Goal: Transaction & Acquisition: Purchase product/service

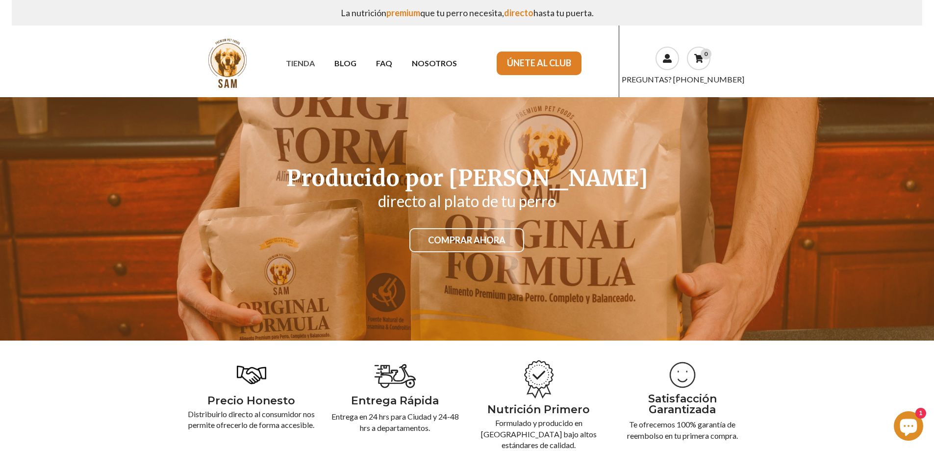
click at [305, 65] on link "TIENDA" at bounding box center [300, 62] width 49 height 17
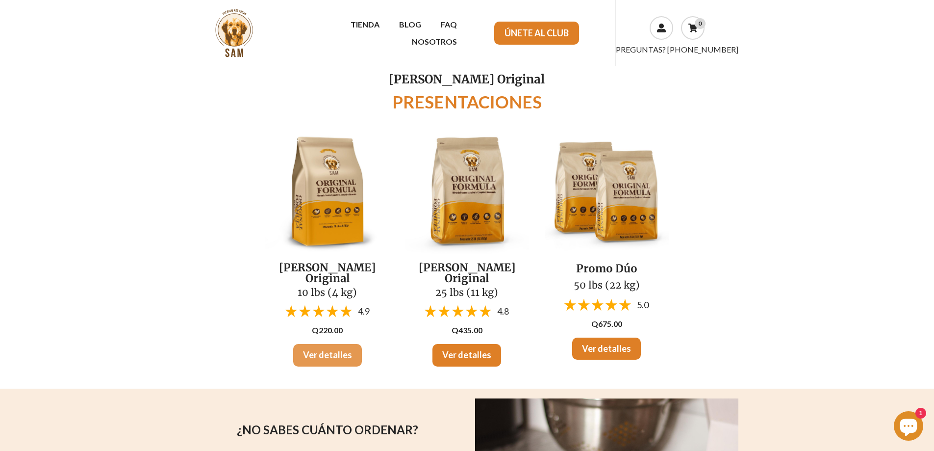
click at [324, 347] on link "Ver detalles" at bounding box center [327, 355] width 69 height 23
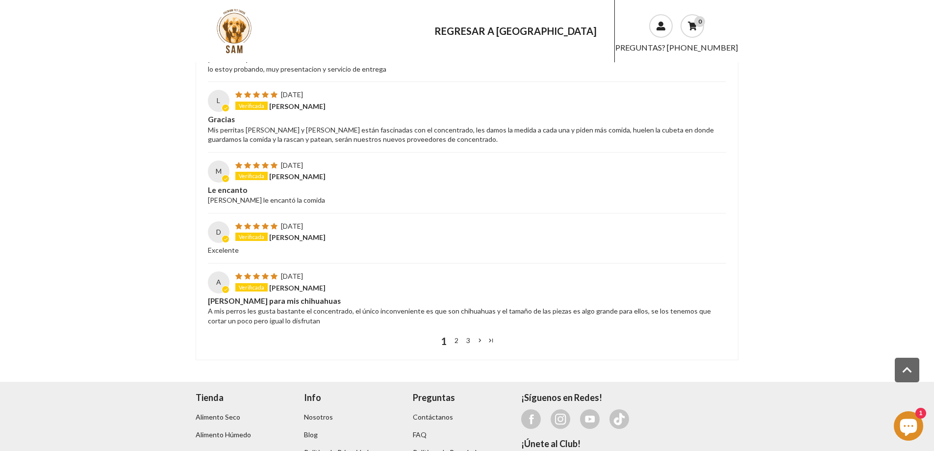
scroll to position [1502, 0]
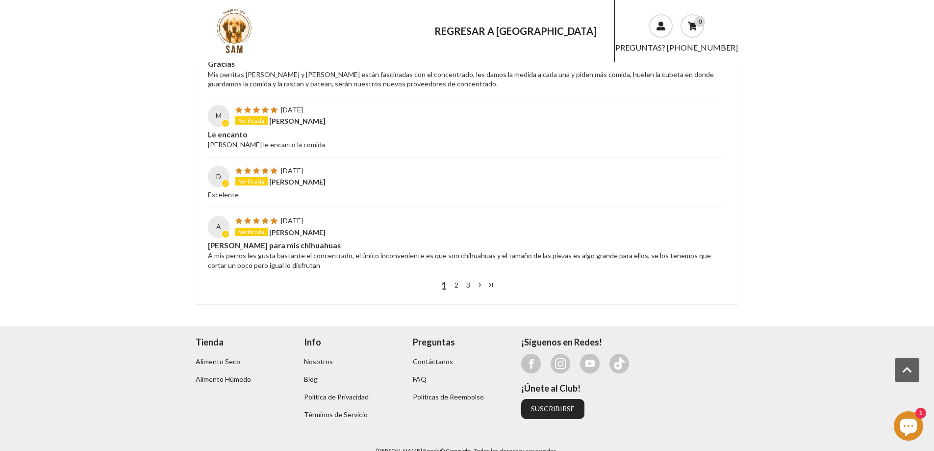
click at [458, 280] on link "2" at bounding box center [457, 285] width 12 height 11
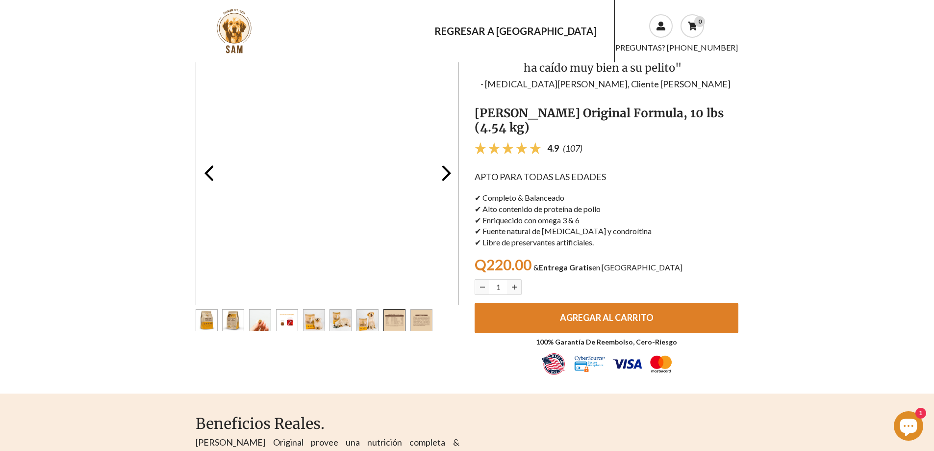
scroll to position [0, 0]
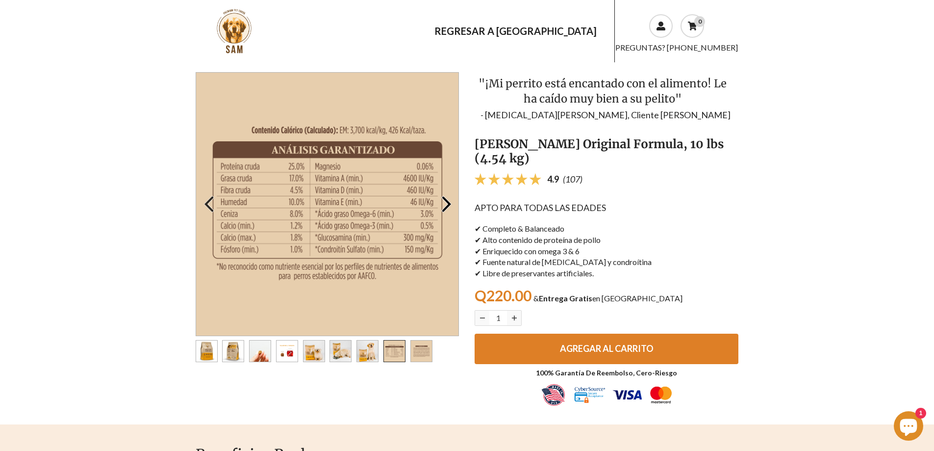
click at [209, 205] on icon "Go to the previous slide" at bounding box center [209, 204] width 20 height 20
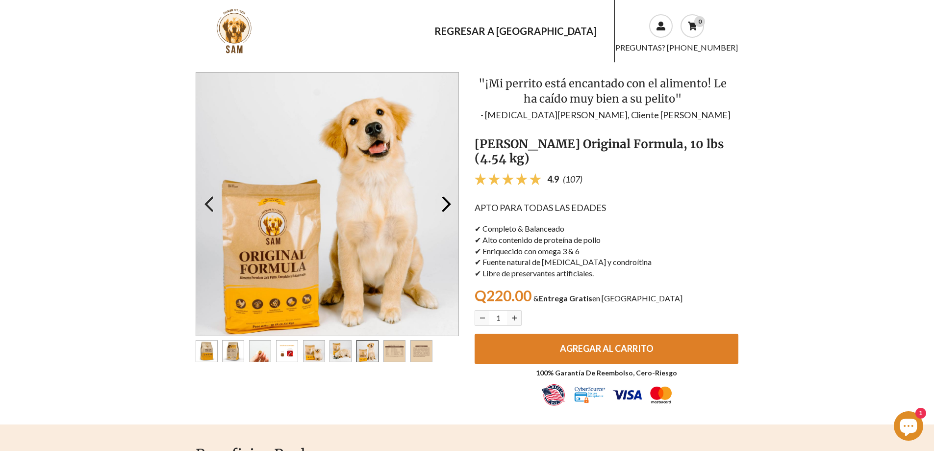
click at [209, 205] on icon "Go to the previous slide" at bounding box center [209, 204] width 20 height 20
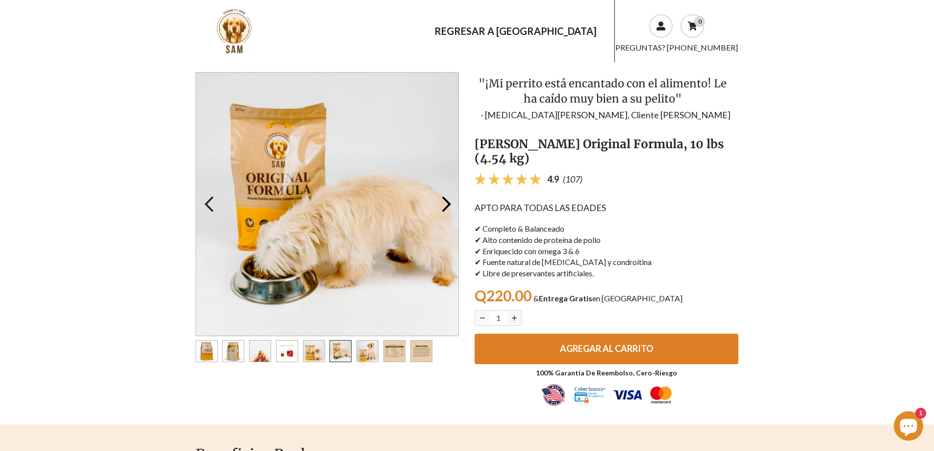
click at [209, 205] on icon "Go to the previous slide" at bounding box center [209, 204] width 20 height 20
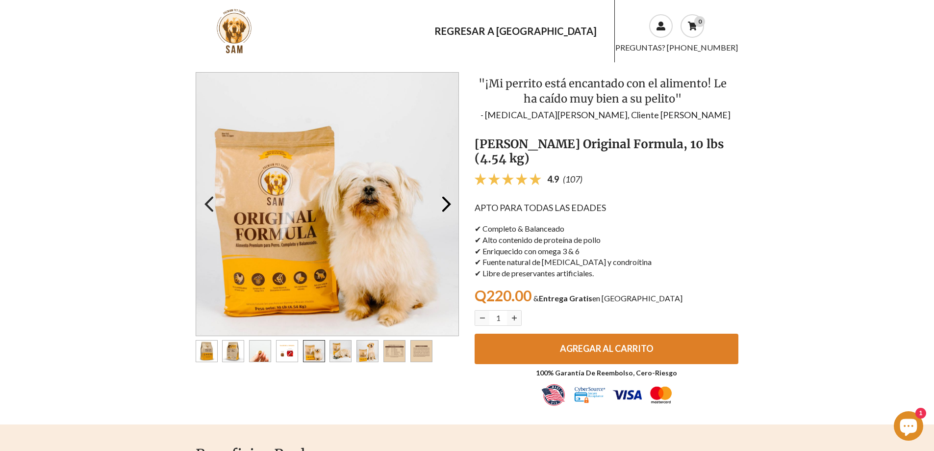
click at [209, 205] on icon "Go to the previous slide" at bounding box center [209, 204] width 20 height 20
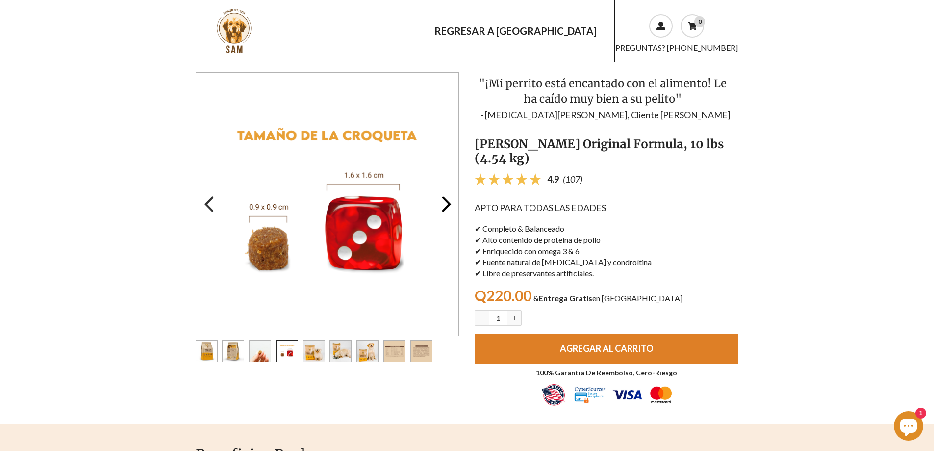
click at [209, 205] on icon "Go to the previous slide" at bounding box center [209, 204] width 20 height 20
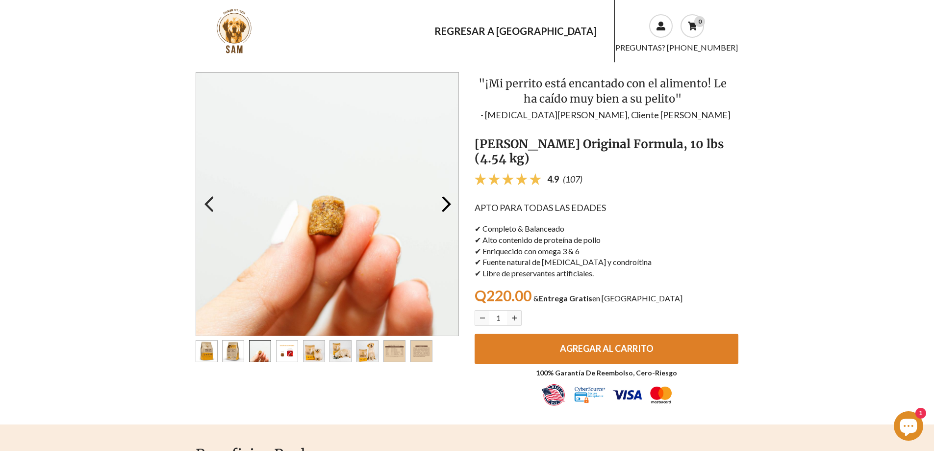
click at [209, 205] on icon "Go to the previous slide" at bounding box center [209, 204] width 20 height 20
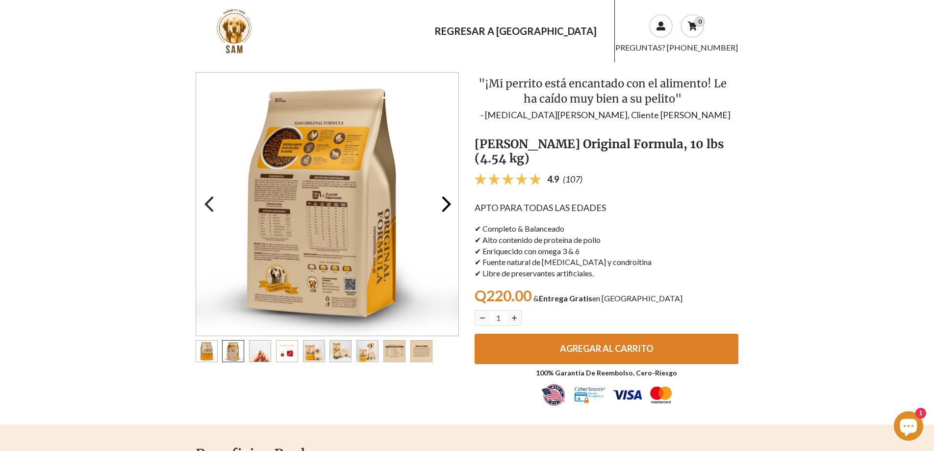
click at [209, 205] on icon "Go to the previous slide" at bounding box center [209, 204] width 20 height 20
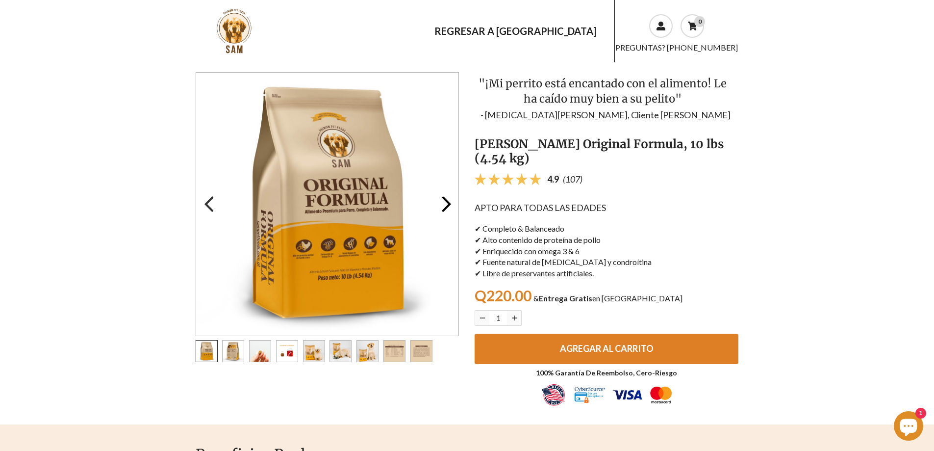
click at [209, 205] on icon "Go to the previous slide" at bounding box center [209, 204] width 20 height 20
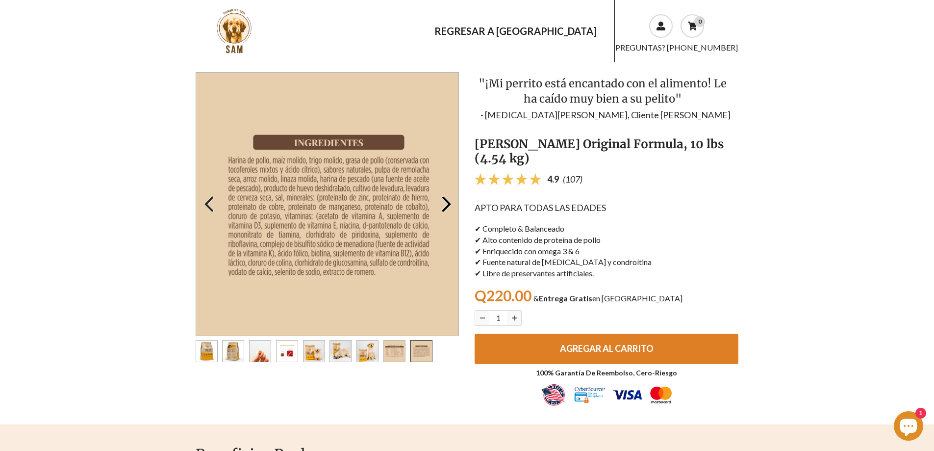
click at [209, 205] on icon "Go to the previous slide" at bounding box center [209, 204] width 20 height 20
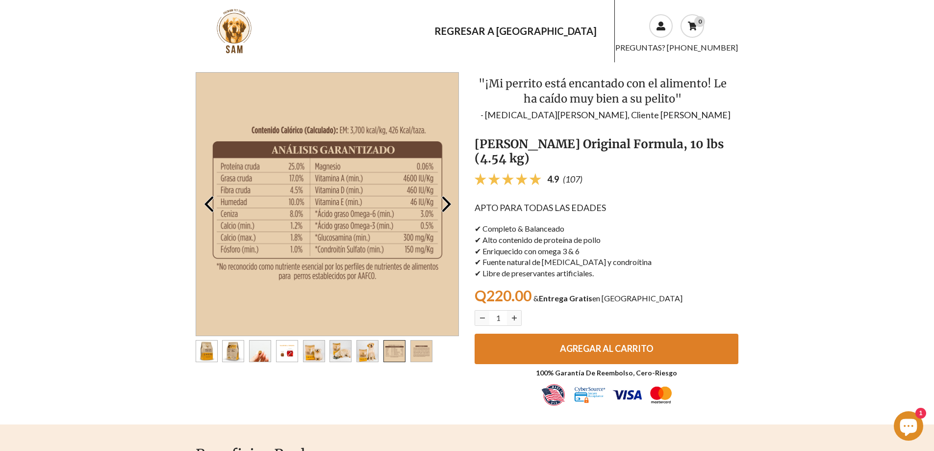
click at [845, 177] on section "Go to the previous slide Preview Go to the next slide Next slide 9 of 9 Go to t…" at bounding box center [467, 243] width 934 height 362
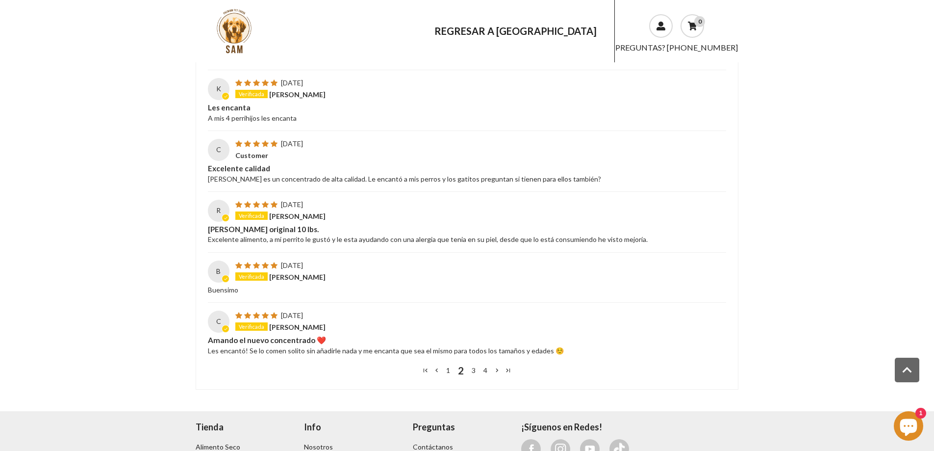
scroll to position [1483, 0]
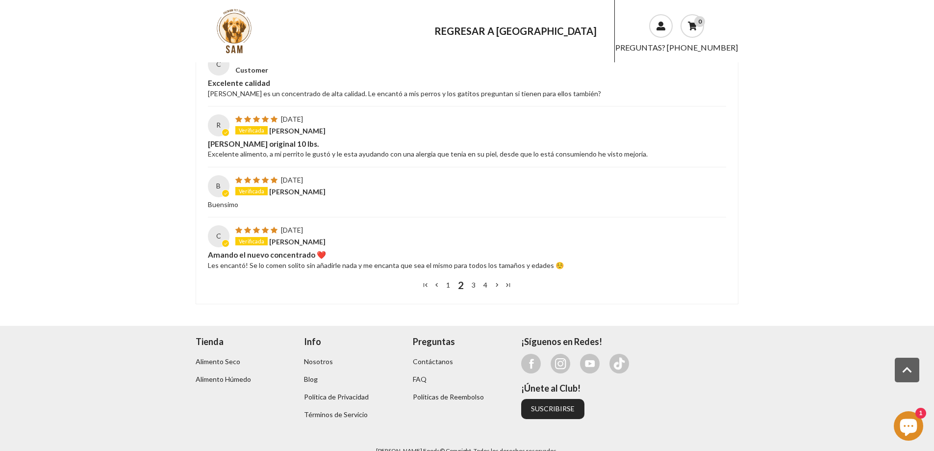
click at [447, 280] on link "1" at bounding box center [448, 285] width 12 height 11
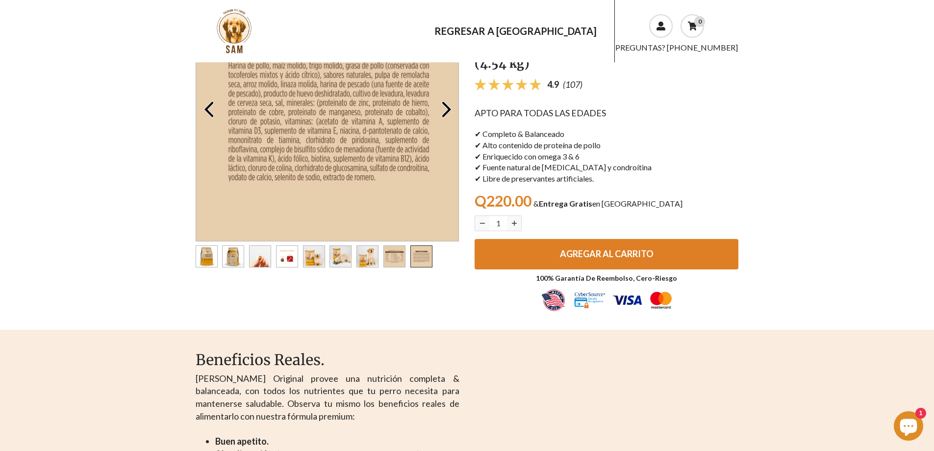
scroll to position [0, 0]
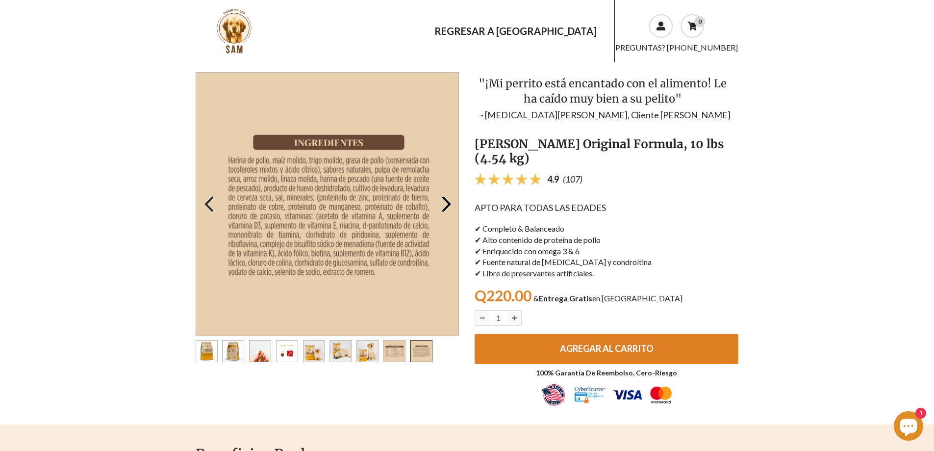
click at [209, 200] on use "button" at bounding box center [209, 204] width 10 height 16
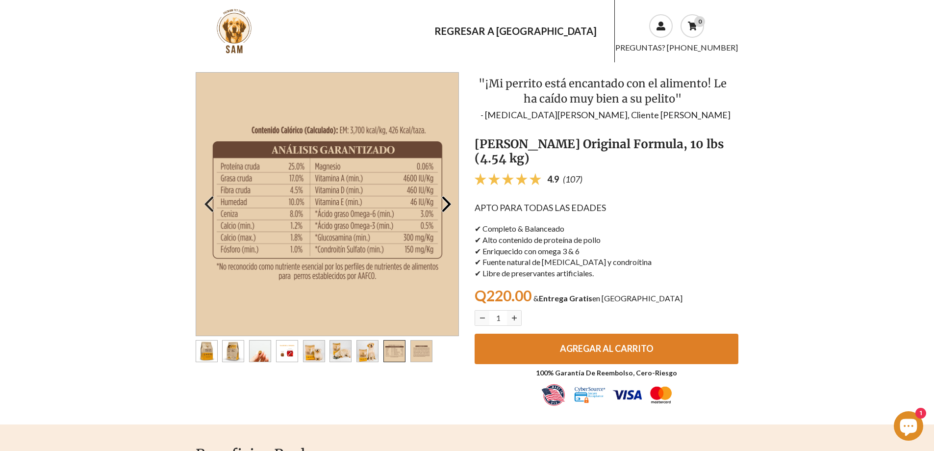
click at [209, 200] on use "button" at bounding box center [209, 204] width 10 height 16
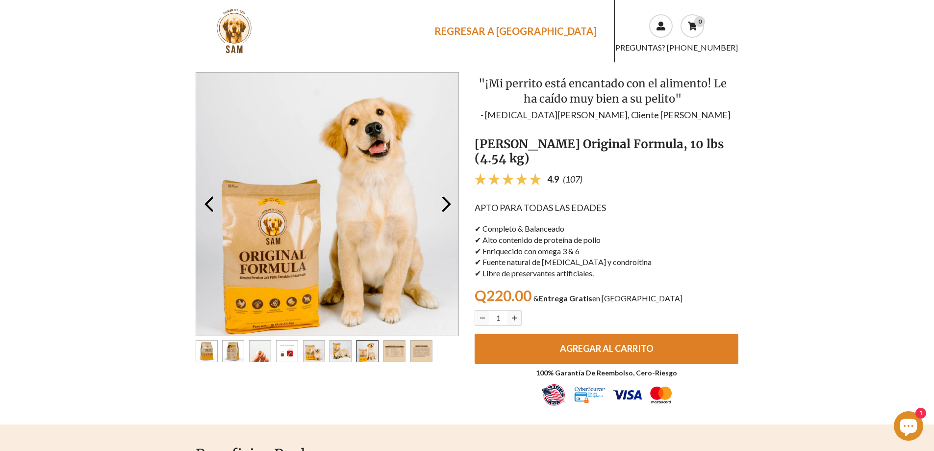
click at [560, 29] on link "REGRESAR A TIENDA" at bounding box center [516, 31] width 182 height 22
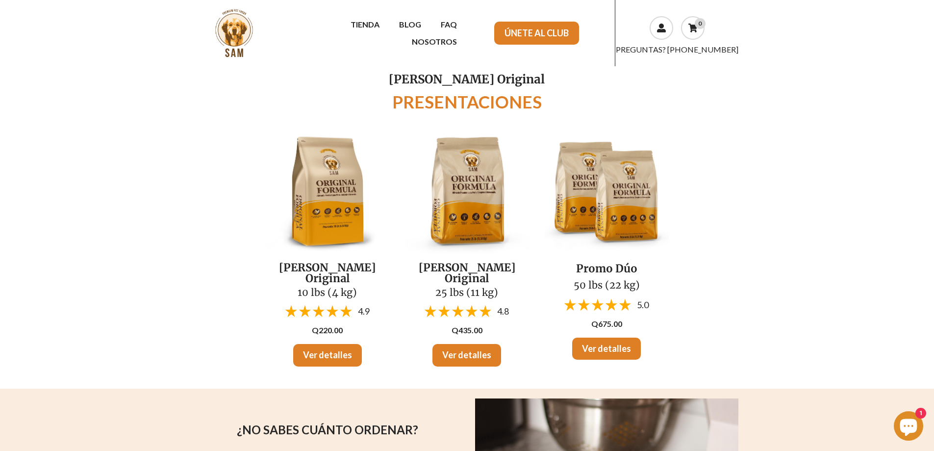
click at [316, 225] on img at bounding box center [327, 192] width 124 height 124
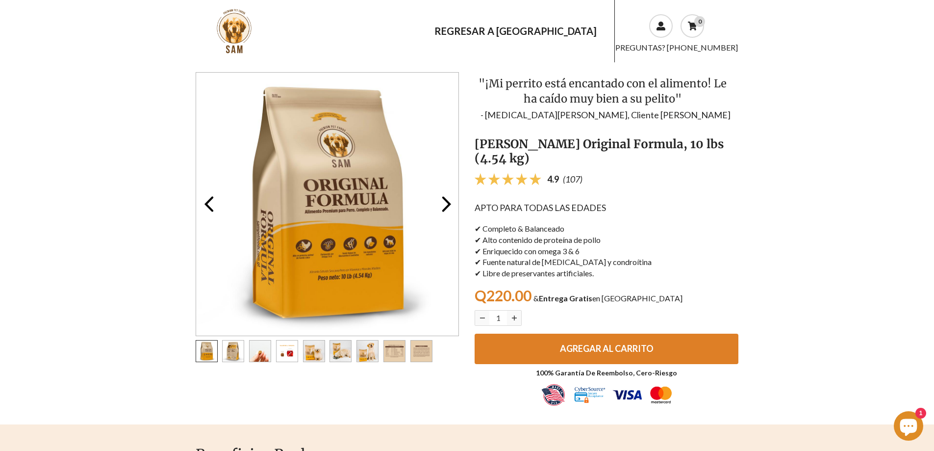
click at [618, 343] on span "AGREGAR AL CARRITO" at bounding box center [607, 348] width 94 height 11
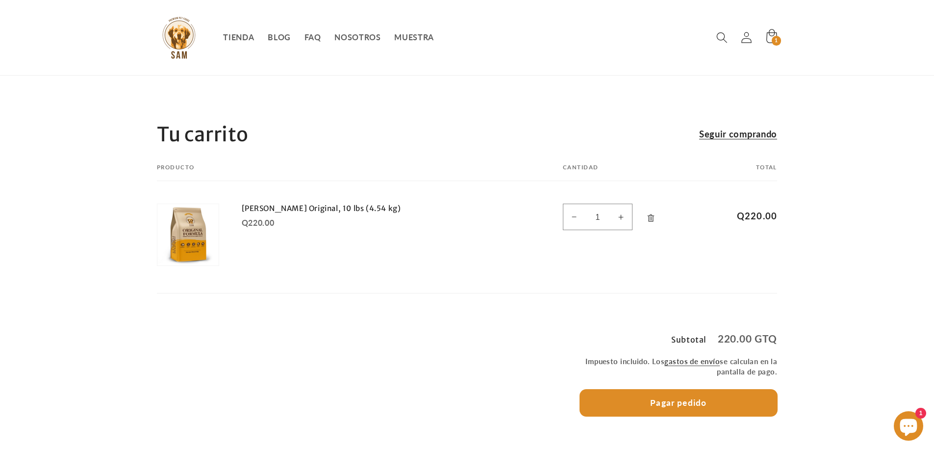
click at [688, 409] on button "Pagar pedido" at bounding box center [679, 402] width 198 height 26
click at [747, 37] on icon at bounding box center [747, 37] width 12 height 12
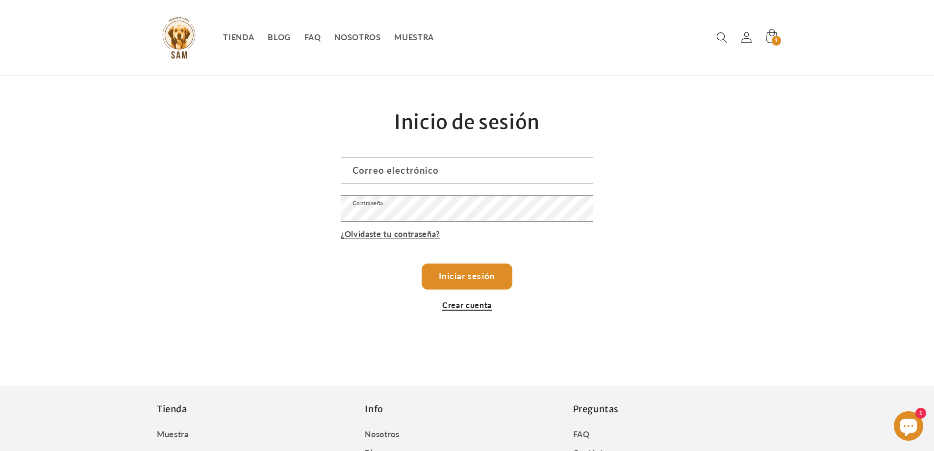
click at [471, 303] on link "Crear cuenta" at bounding box center [467, 304] width 50 height 13
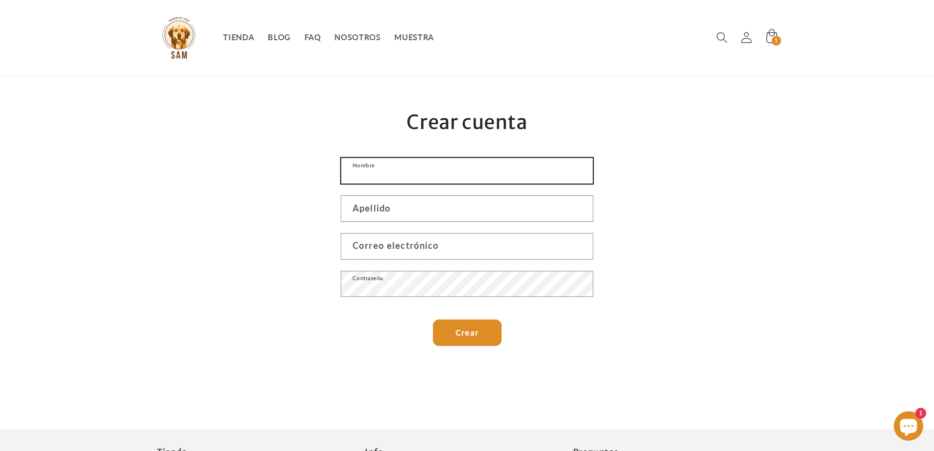
click at [436, 172] on input "Nombre" at bounding box center [467, 171] width 252 height 26
type input "Zaira"
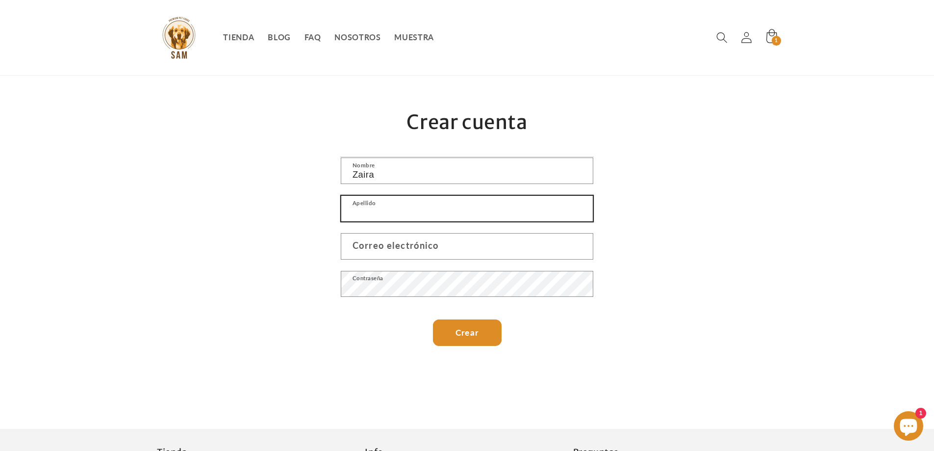
click at [419, 208] on input "Apellido" at bounding box center [467, 209] width 252 height 26
type input "[PERSON_NAME]"
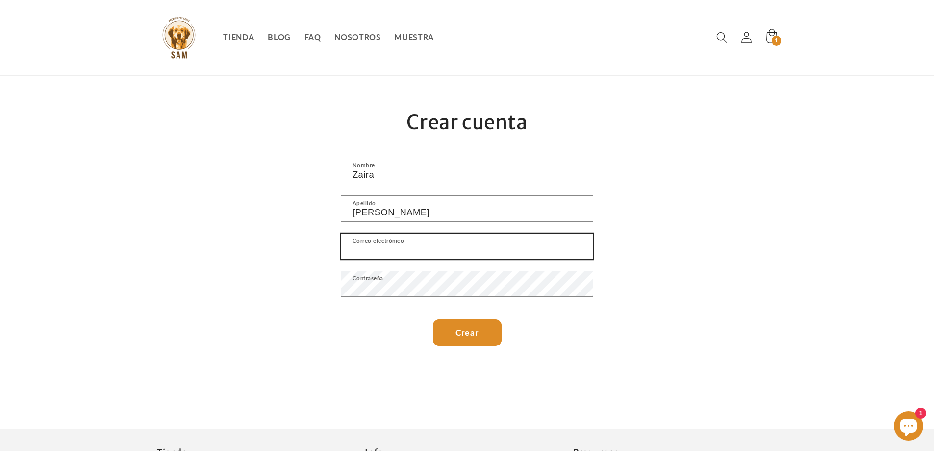
click at [430, 253] on input "Correo electrónico" at bounding box center [467, 246] width 252 height 26
type input "zairagrajeda@outlook.com"
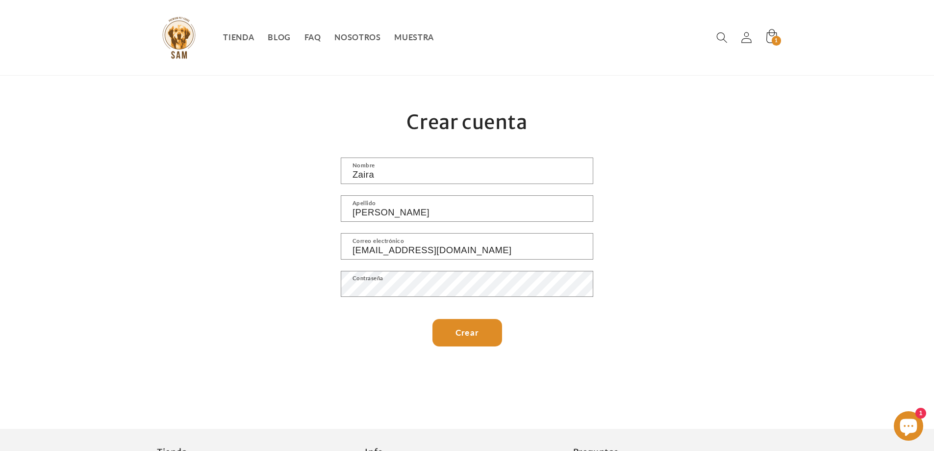
click at [478, 334] on button "Crear" at bounding box center [467, 332] width 69 height 26
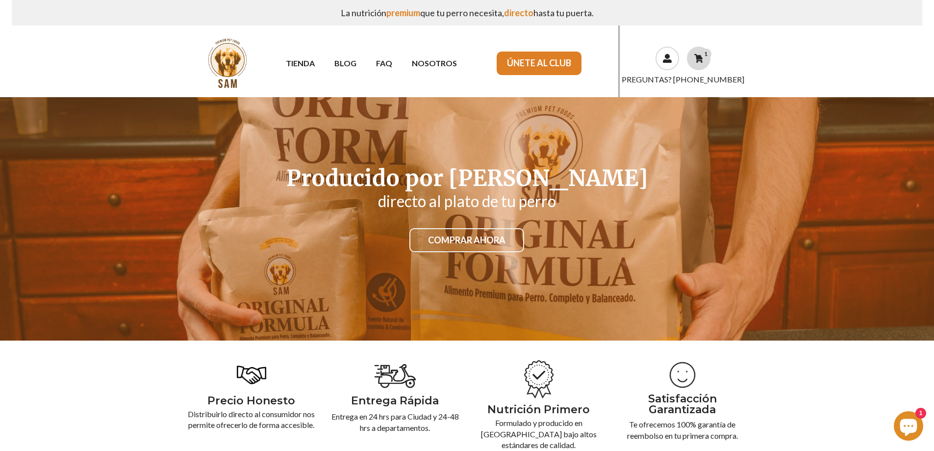
click at [699, 56] on use at bounding box center [698, 58] width 9 height 9
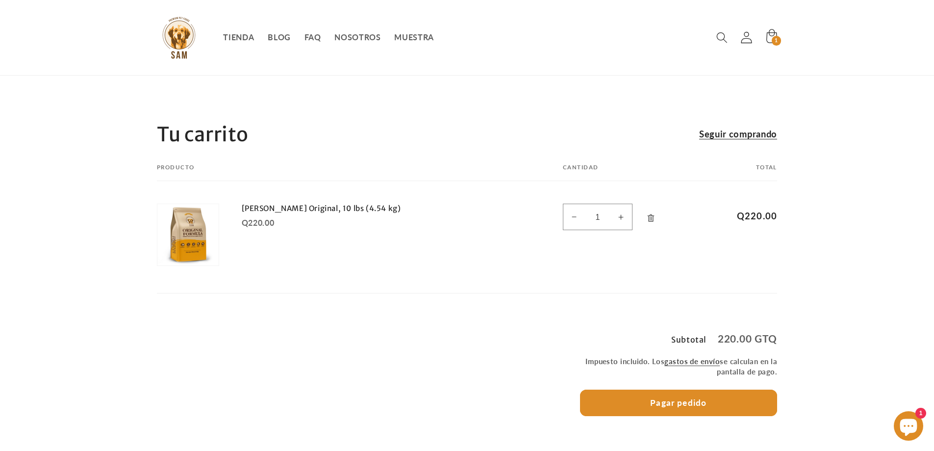
click at [745, 42] on icon at bounding box center [747, 37] width 12 height 12
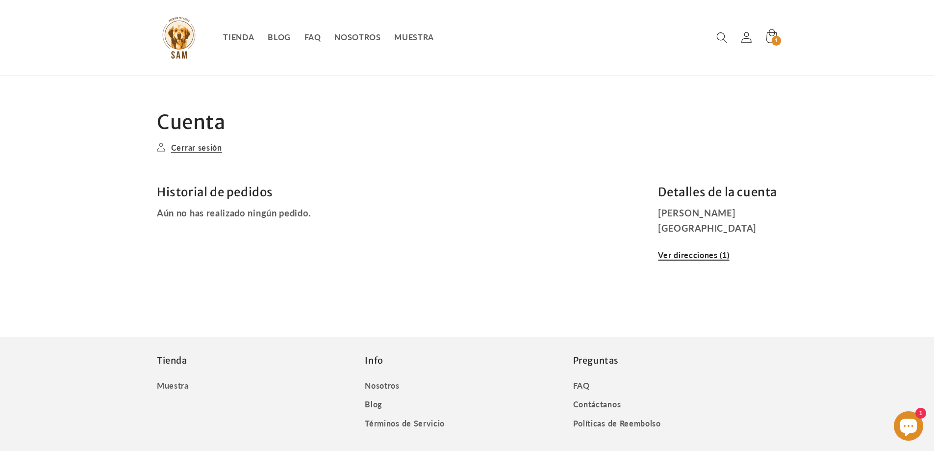
click at [710, 256] on link "Ver direcciones (1)" at bounding box center [693, 254] width 71 height 13
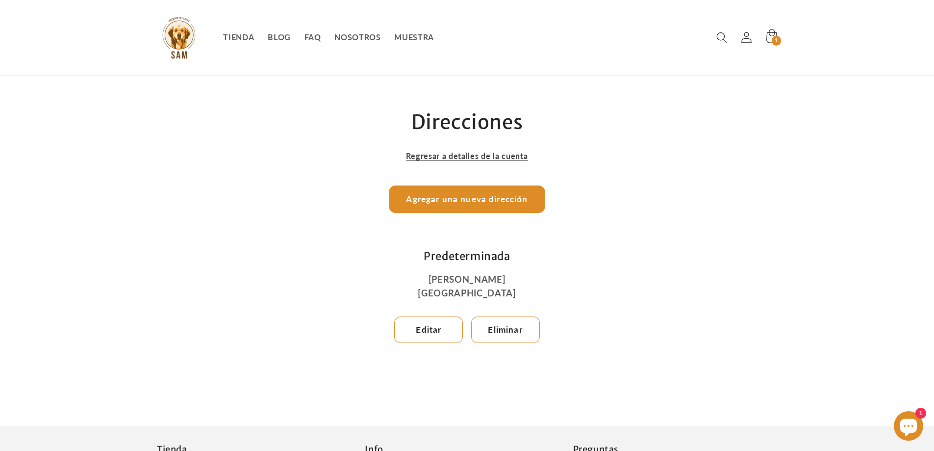
click at [494, 197] on button "Agregar una nueva dirección" at bounding box center [466, 199] width 155 height 26
click at [440, 335] on button "Editar" at bounding box center [428, 329] width 69 height 26
click at [475, 200] on button "Agregar una nueva dirección" at bounding box center [466, 199] width 155 height 26
click at [508, 198] on button "Agregar una nueva dirección" at bounding box center [466, 199] width 155 height 26
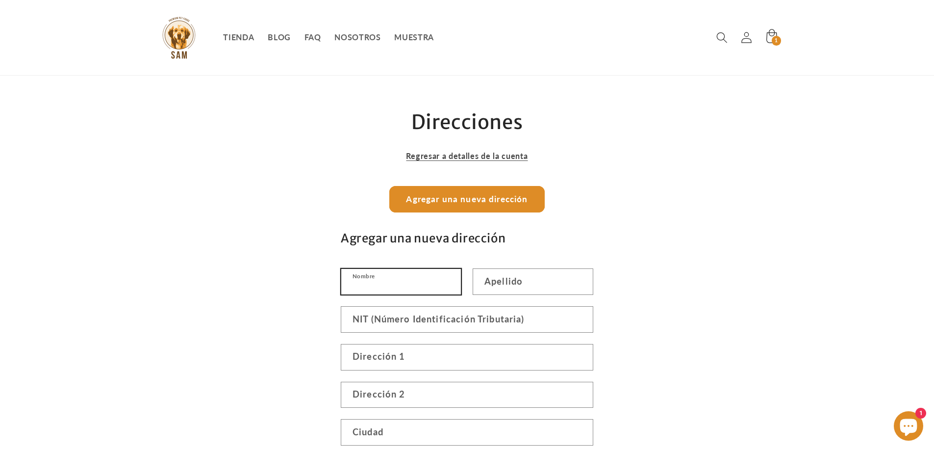
click at [397, 274] on input "Nombre" at bounding box center [401, 282] width 120 height 26
type input "Zaira"
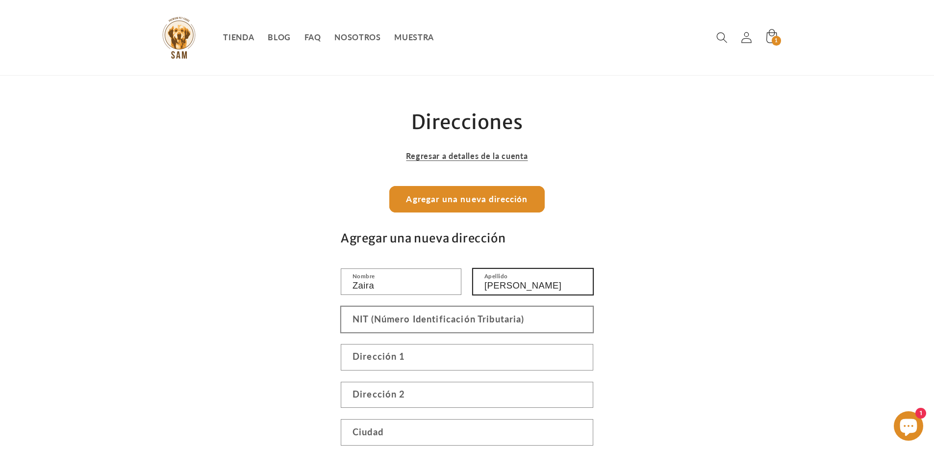
type input "[PERSON_NAME]"
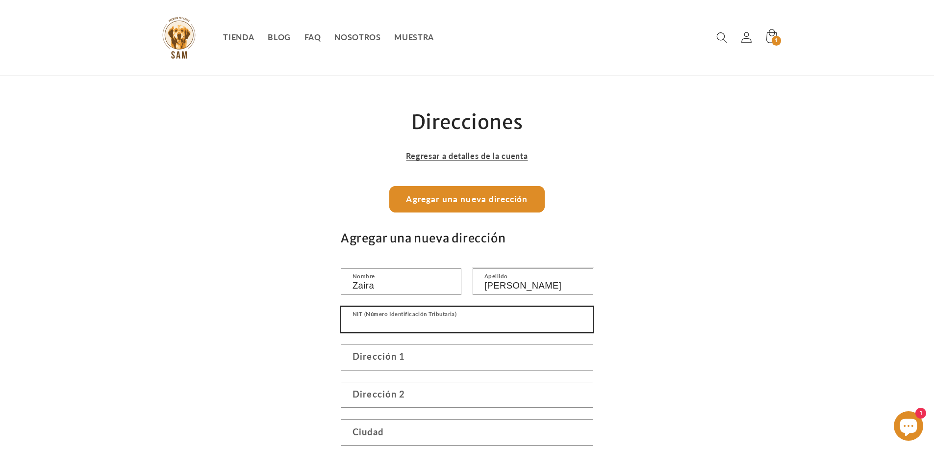
click at [384, 310] on input "NIT (Número Identificación Tributaria)" at bounding box center [467, 320] width 252 height 26
type input "8032149"
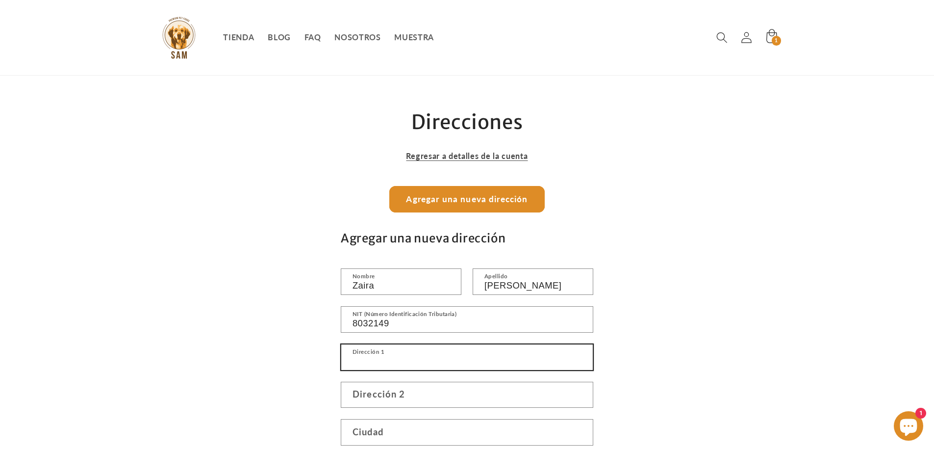
click at [382, 360] on input "Dirección 1" at bounding box center [467, 357] width 252 height 26
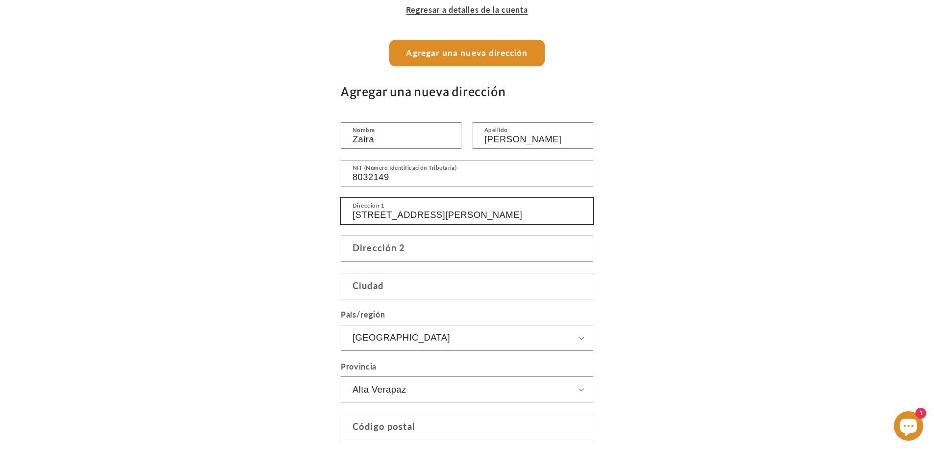
scroll to position [147, 0]
type input "[STREET_ADDRESS][PERSON_NAME]"
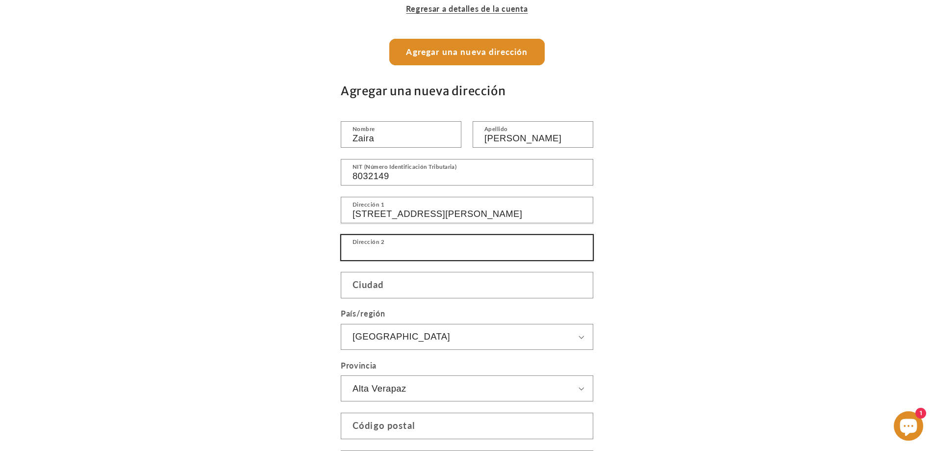
click at [431, 253] on input "Dirección 2" at bounding box center [467, 248] width 252 height 26
type input "45 calle "A" 7-32, zona 12 Monte María III"
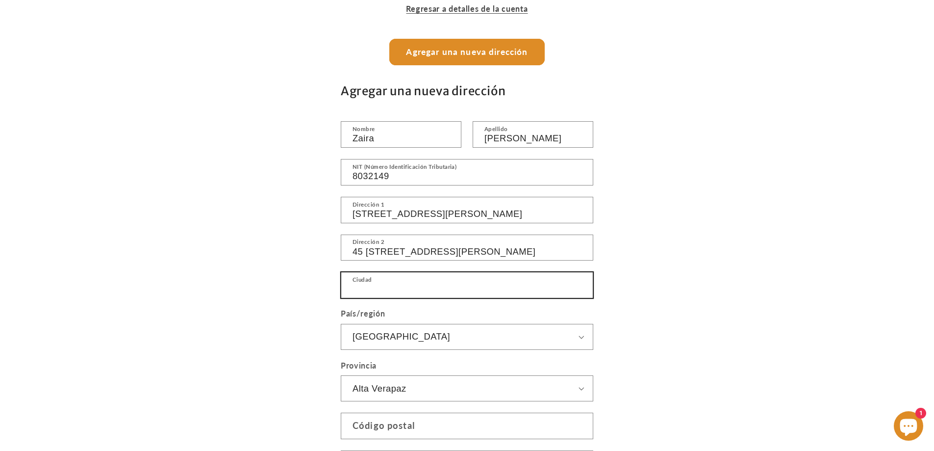
click at [404, 276] on input "Ciudad" at bounding box center [467, 285] width 252 height 26
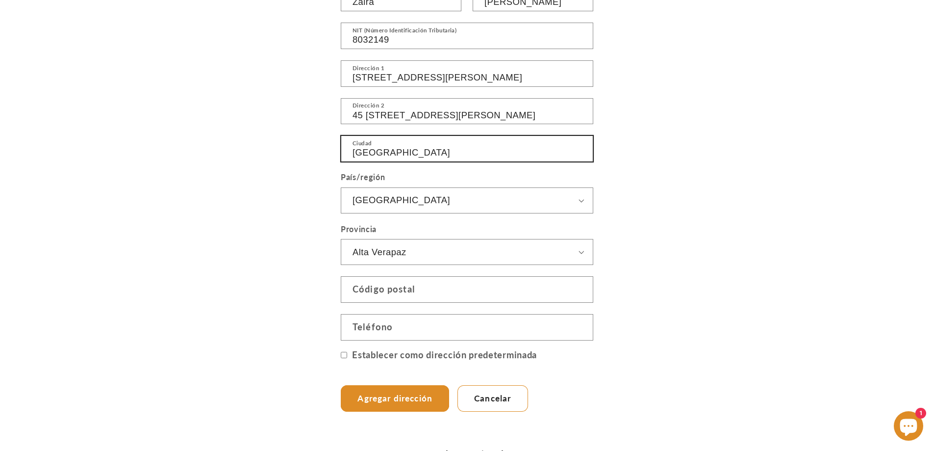
scroll to position [294, 0]
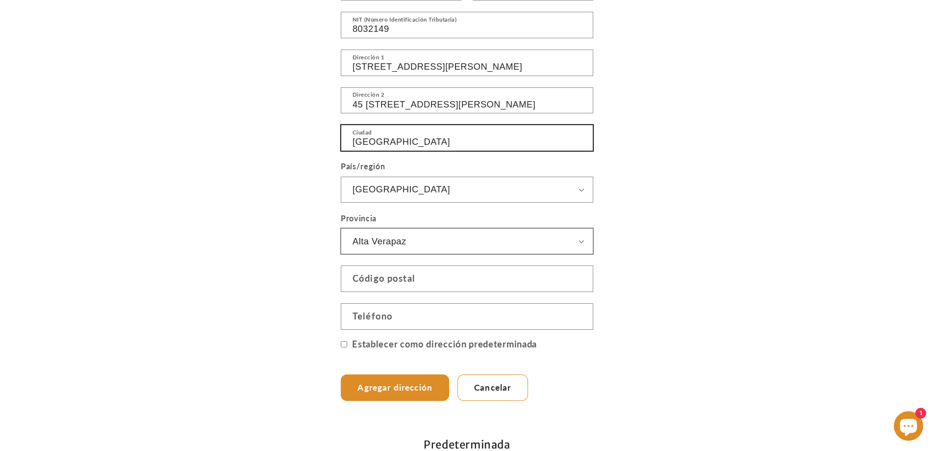
type input "[GEOGRAPHIC_DATA]"
click at [580, 238] on select "Alta Verapaz Baja Verapaz Chimaltenango Chiquimula El Progreso Escuintla Guatem…" at bounding box center [467, 242] width 252 height 26
select select "[GEOGRAPHIC_DATA]"
click at [341, 229] on select "Alta Verapaz Baja Verapaz Chimaltenango Chiquimula El Progreso Escuintla Guatem…" at bounding box center [467, 242] width 252 height 26
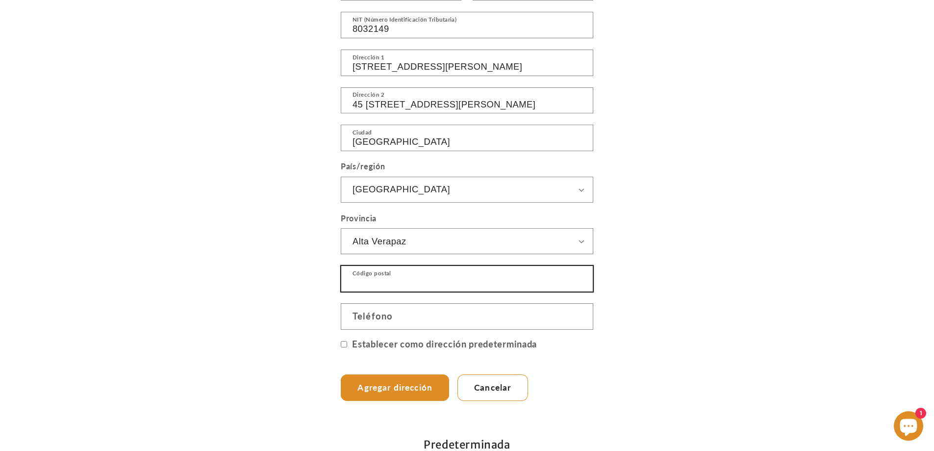
click at [493, 277] on input "Código postal" at bounding box center [467, 279] width 252 height 26
type input "01012"
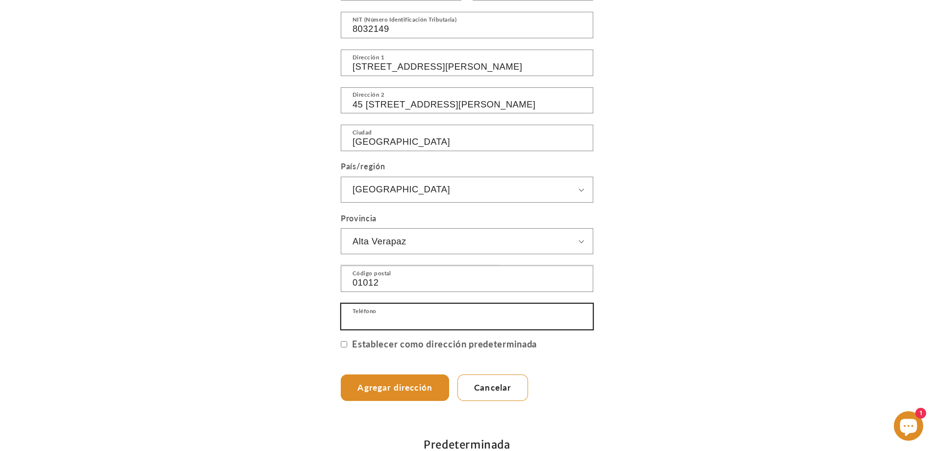
click at [463, 316] on input "Teléfono" at bounding box center [467, 317] width 252 height 26
type input "57835979"
click at [345, 345] on input "Establecer como dirección predeterminada" at bounding box center [344, 344] width 6 height 6
checkbox input "true"
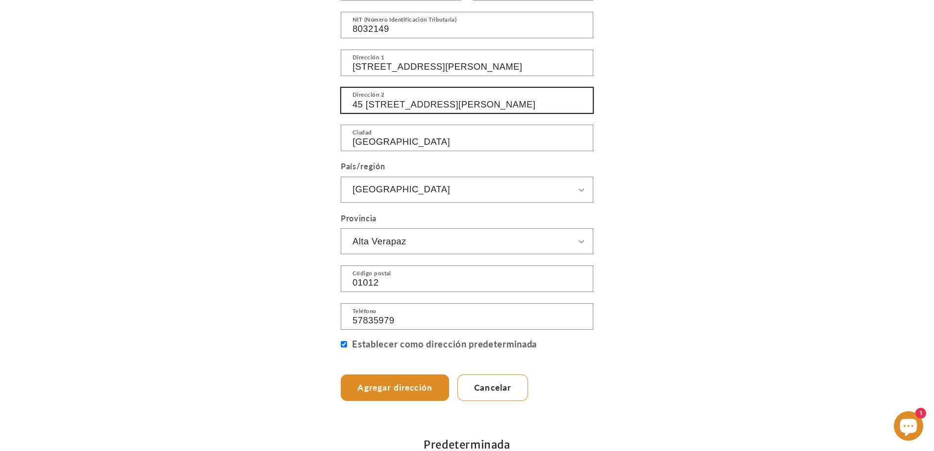
drag, startPoint x: 531, startPoint y: 101, endPoint x: 345, endPoint y: 103, distance: 186.4
click at [345, 103] on input "45 calle "A" 7-32, zona 12 Monte María III" at bounding box center [467, 101] width 252 height 26
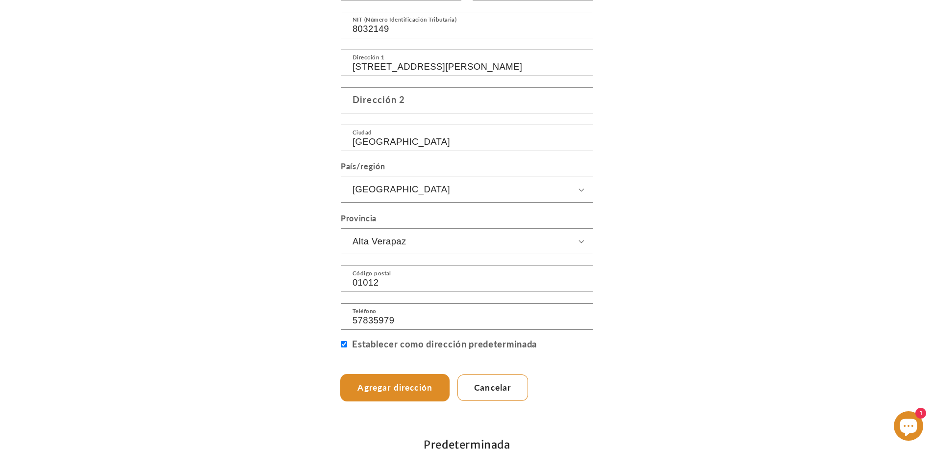
click at [366, 384] on button "Agregar dirección" at bounding box center [395, 387] width 109 height 26
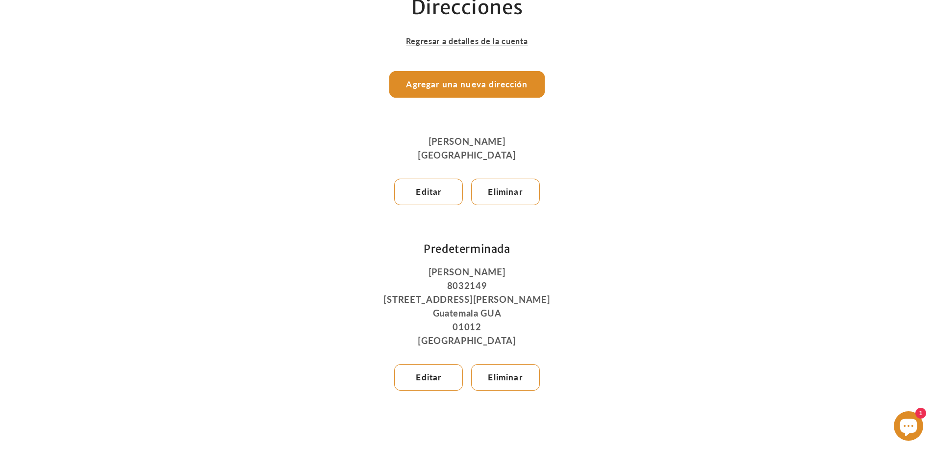
scroll to position [147, 0]
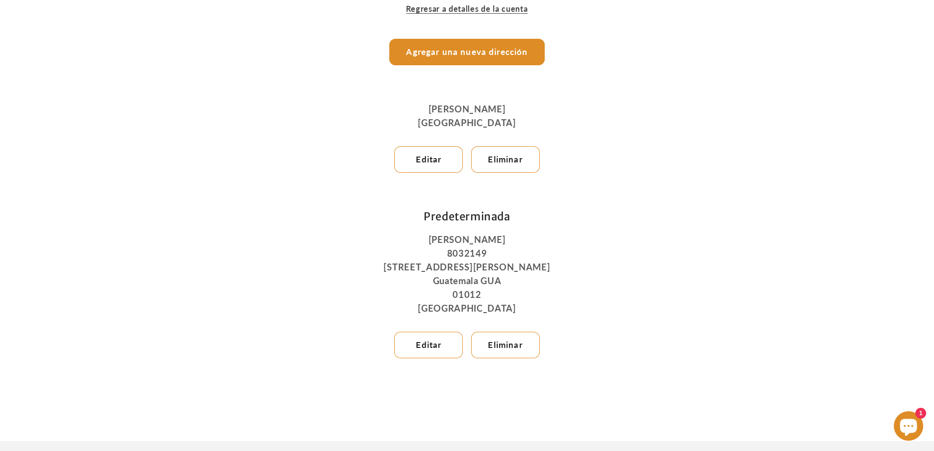
click at [915, 421] on icon "Ventana de chat" at bounding box center [908, 427] width 17 height 17
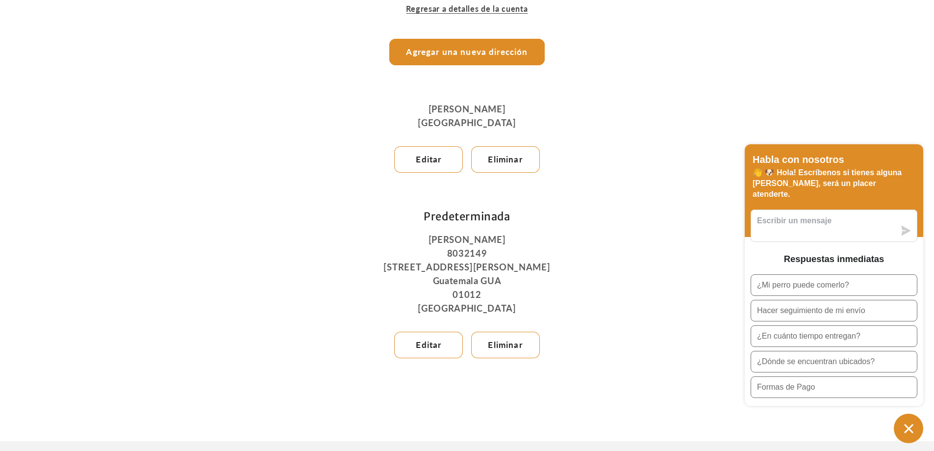
click at [651, 321] on main "Direcciones Regresar a detalles de la cuenta Agregar una nueva dirección Agrega…" at bounding box center [467, 172] width 934 height 488
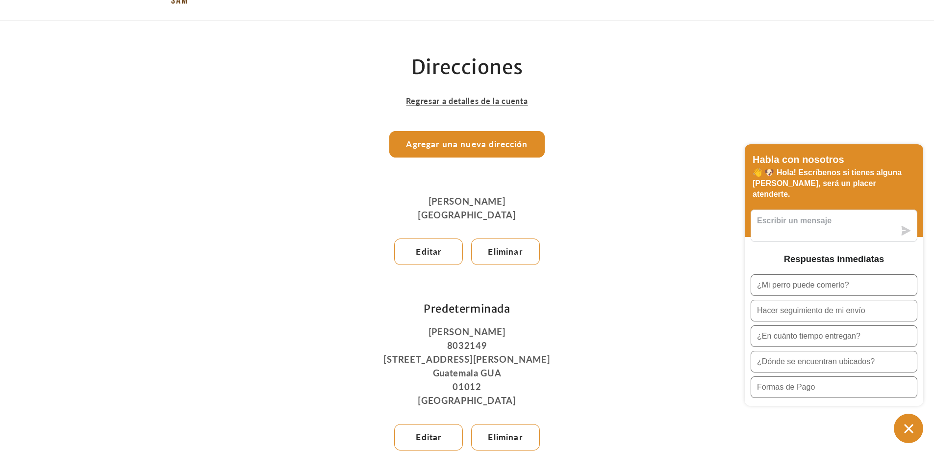
scroll to position [0, 0]
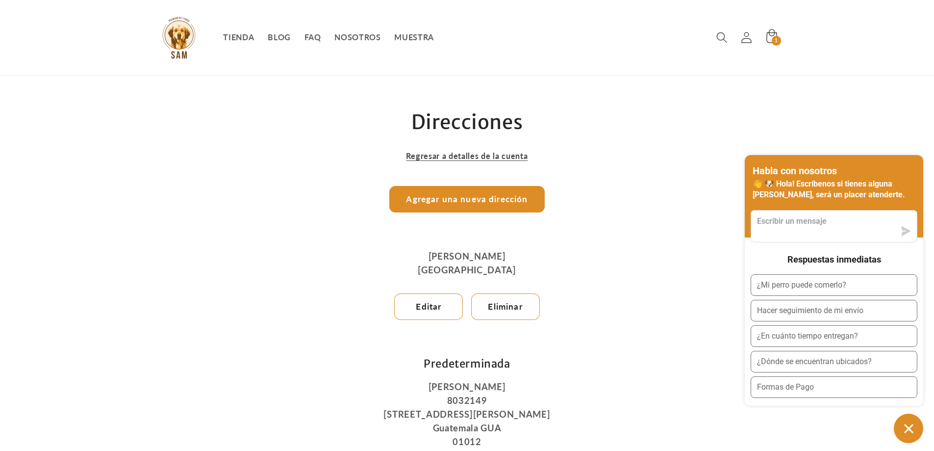
click at [901, 429] on icon "Ventana de chat" at bounding box center [908, 428] width 15 height 15
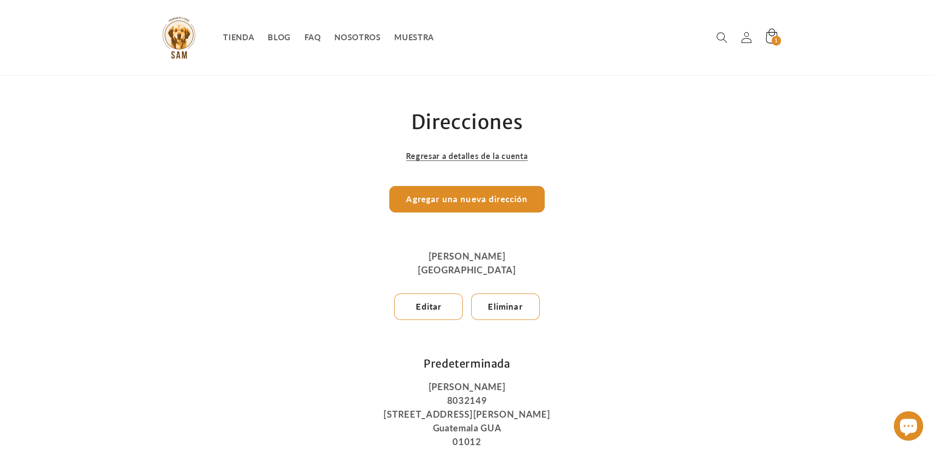
click at [763, 40] on icon at bounding box center [771, 38] width 26 height 26
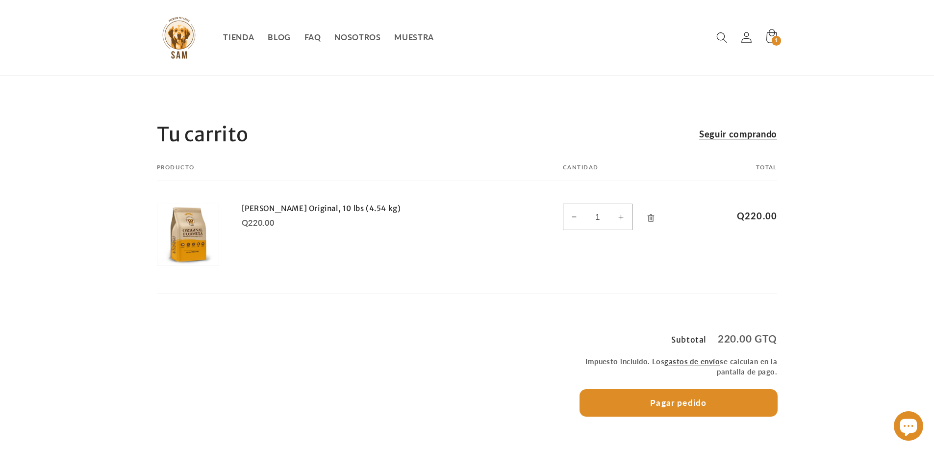
click at [714, 401] on button "Pagar pedido" at bounding box center [679, 402] width 198 height 26
